Goal: Task Accomplishment & Management: Manage account settings

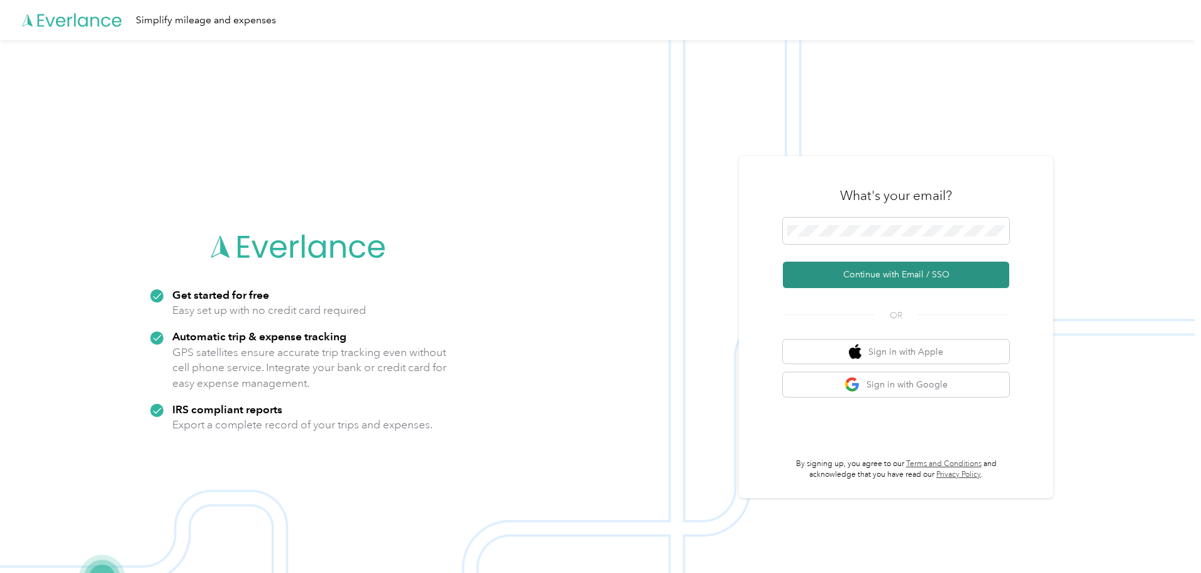
click at [879, 272] on button "Continue with Email / SSO" at bounding box center [896, 275] width 226 height 26
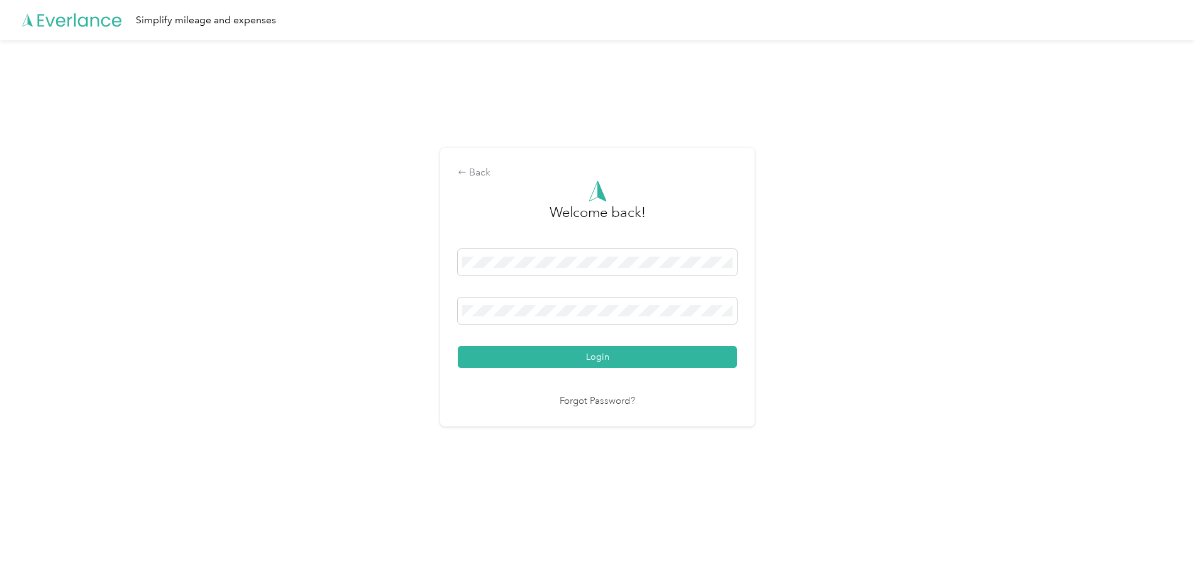
click at [596, 354] on button "Login" at bounding box center [597, 357] width 279 height 22
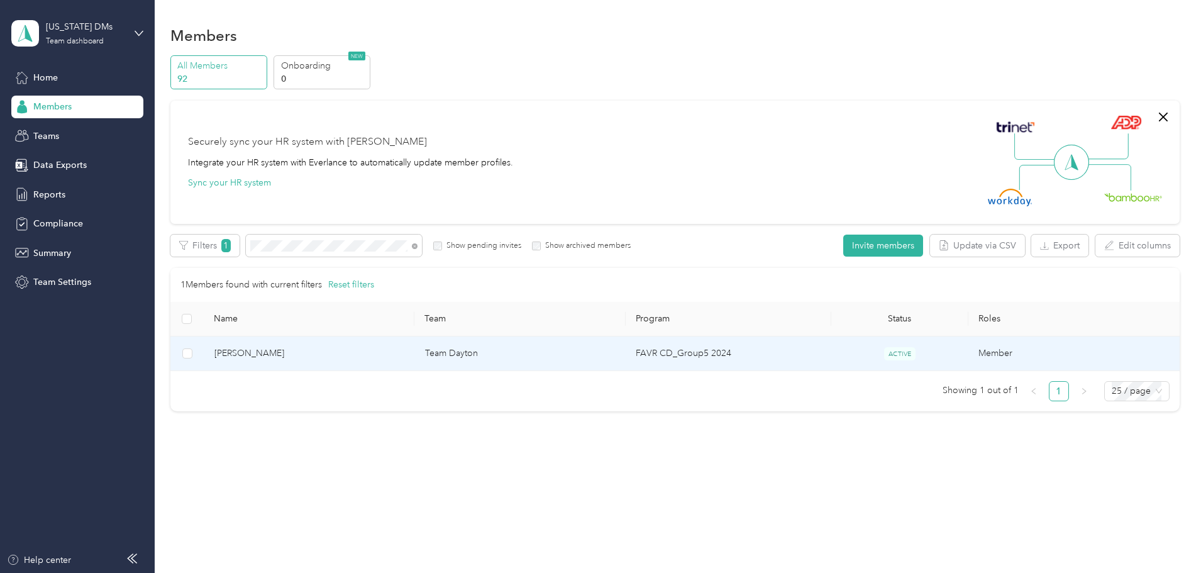
click at [383, 357] on span "[PERSON_NAME]" at bounding box center [309, 353] width 191 height 14
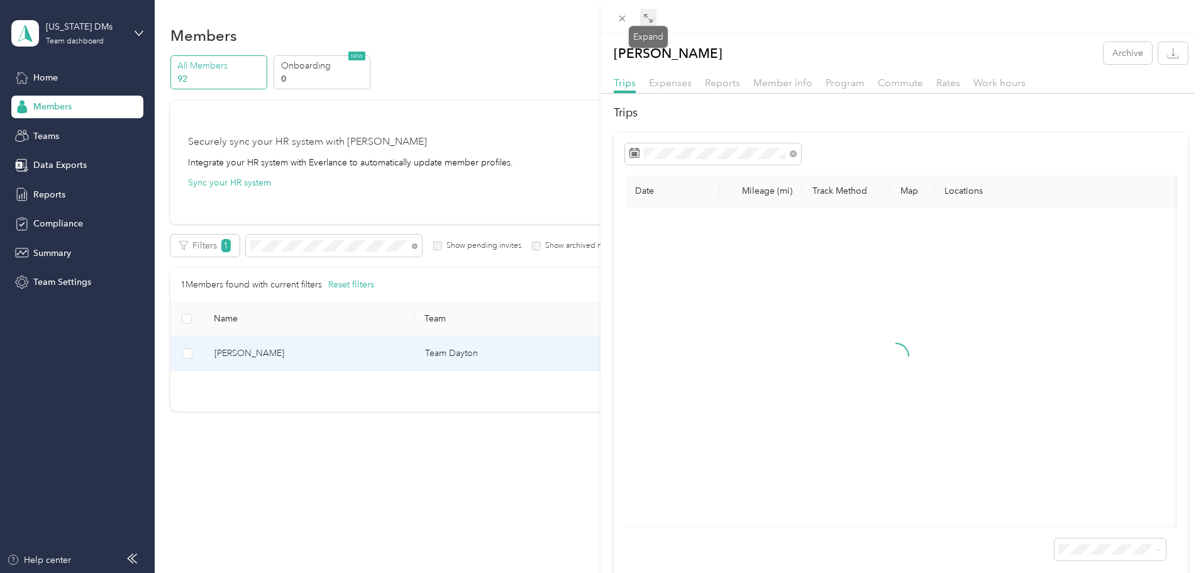
click at [651, 19] on icon at bounding box center [648, 18] width 10 height 10
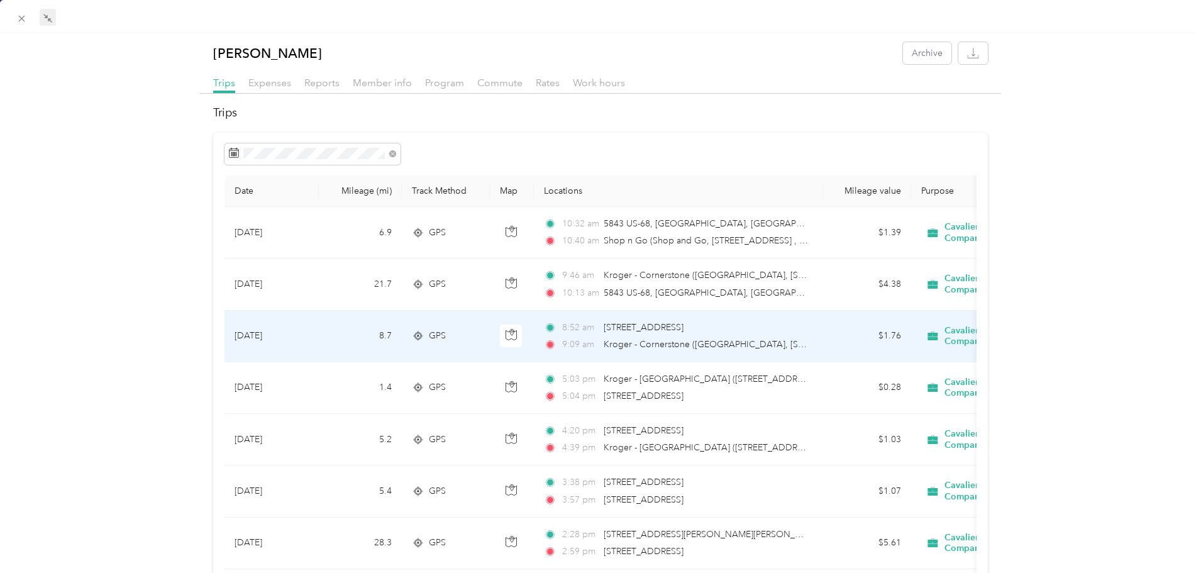
click at [651, 335] on div "8:52 am [STREET_ADDRESS] 9:09 am [GEOGRAPHIC_DATA] ([GEOGRAPHIC_DATA], [STREET_…" at bounding box center [676, 336] width 264 height 31
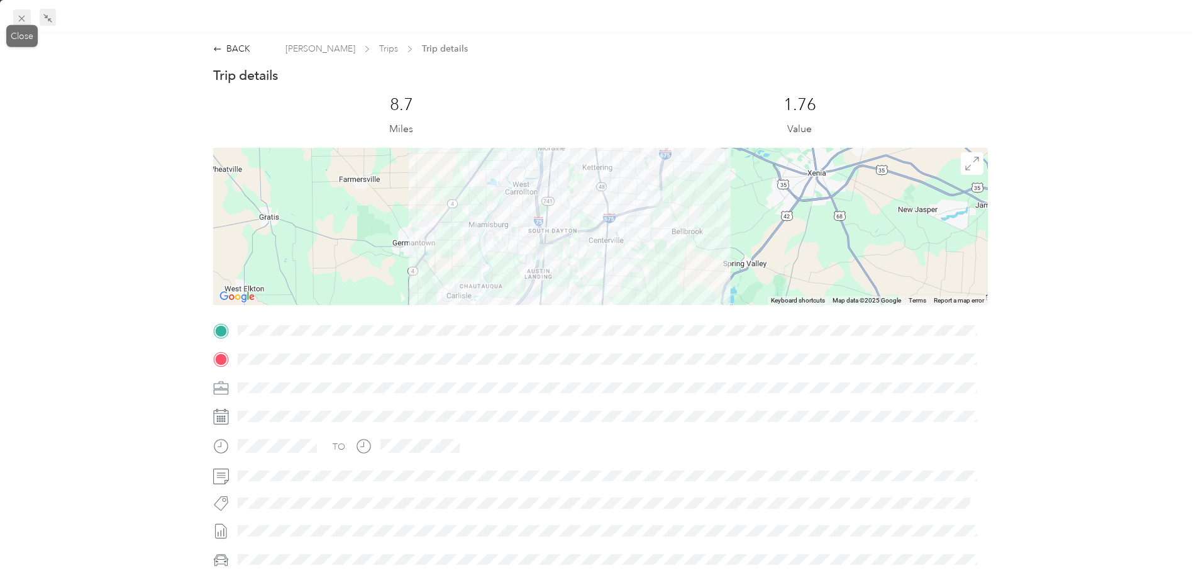
click at [21, 27] on div "Close" at bounding box center [21, 36] width 31 height 22
click at [23, 18] on icon at bounding box center [22, 19] width 6 height 6
